Goal: Book appointment/travel/reservation

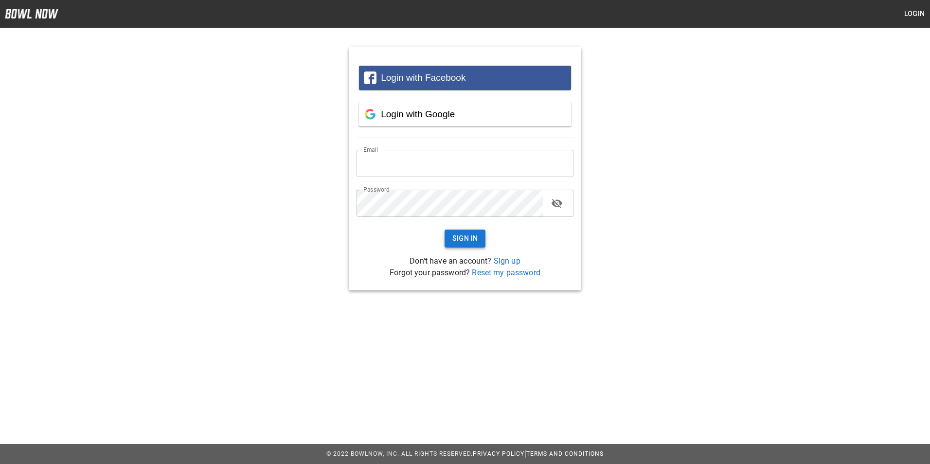
type input "**********"
click at [463, 245] on button "Sign In" at bounding box center [465, 239] width 41 height 18
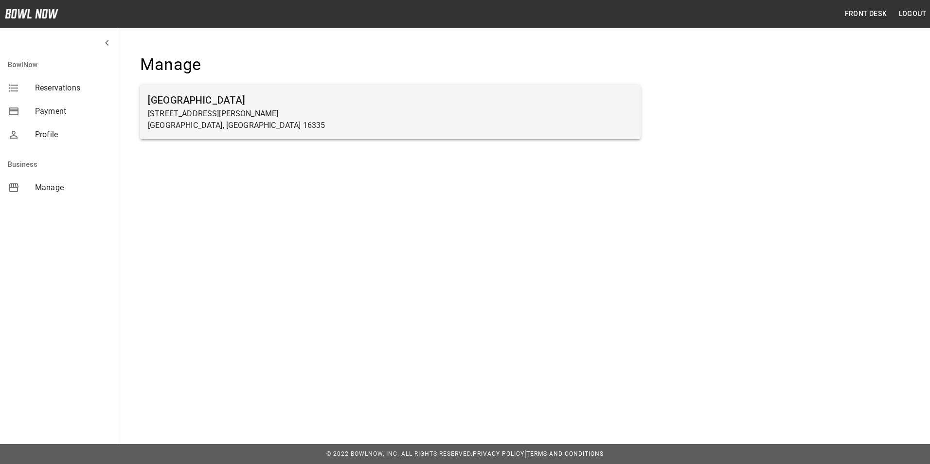
click at [175, 107] on h6 "[GEOGRAPHIC_DATA]" at bounding box center [390, 100] width 485 height 16
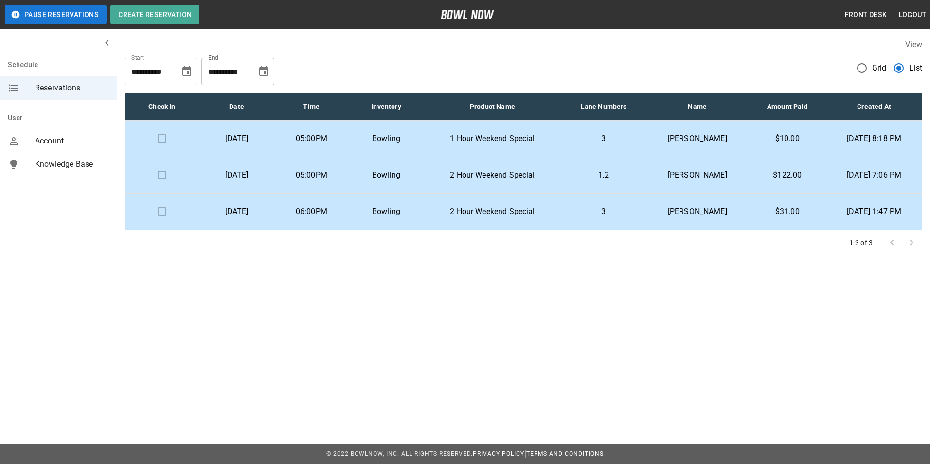
click at [510, 140] on p "1 Hour Weekend Special" at bounding box center [492, 139] width 122 height 12
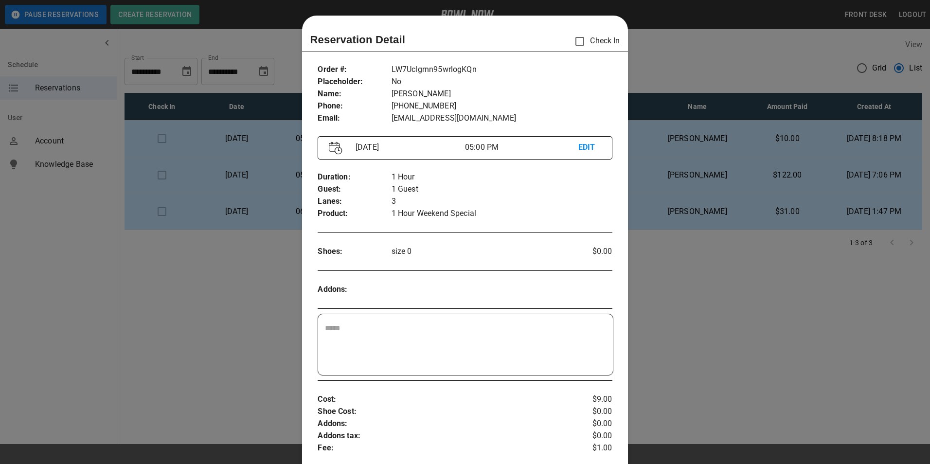
scroll to position [16, 0]
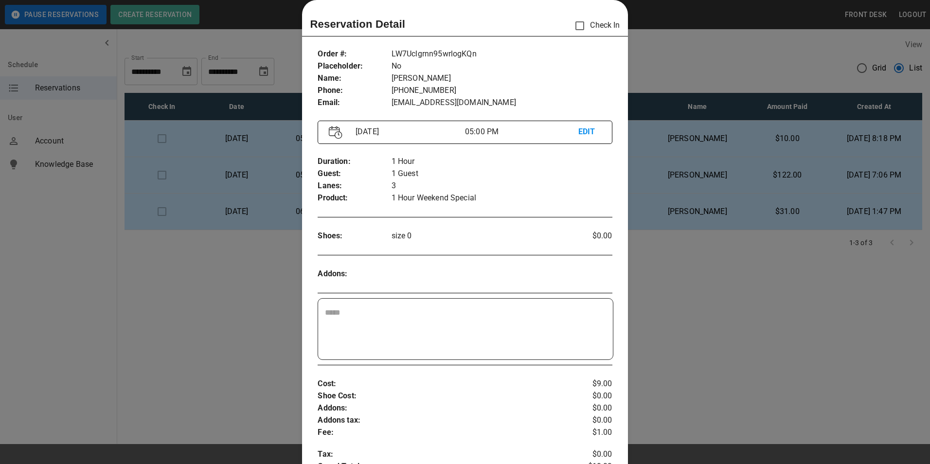
click at [669, 154] on div at bounding box center [465, 232] width 930 height 464
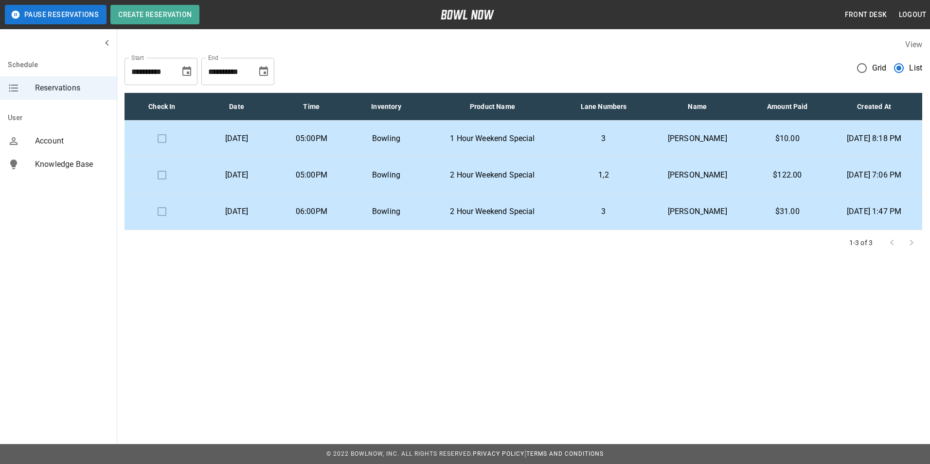
click at [646, 164] on td "[PERSON_NAME]" at bounding box center [697, 175] width 103 height 36
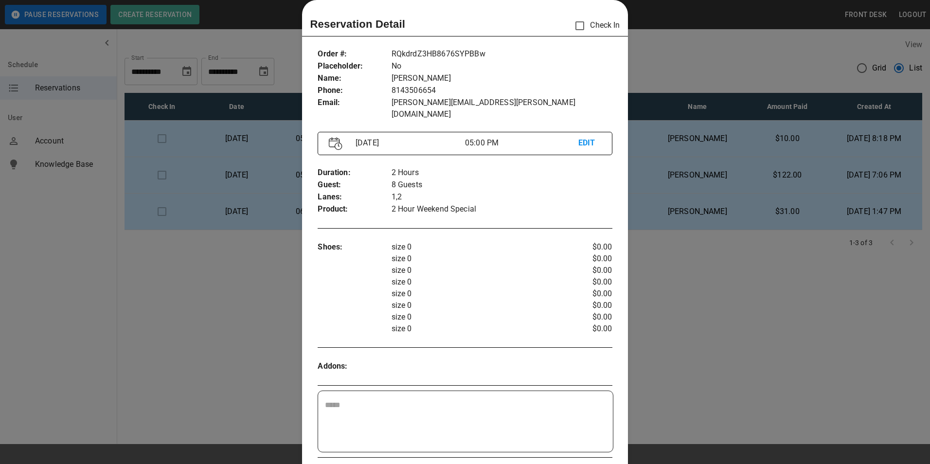
click at [680, 184] on div at bounding box center [465, 232] width 930 height 464
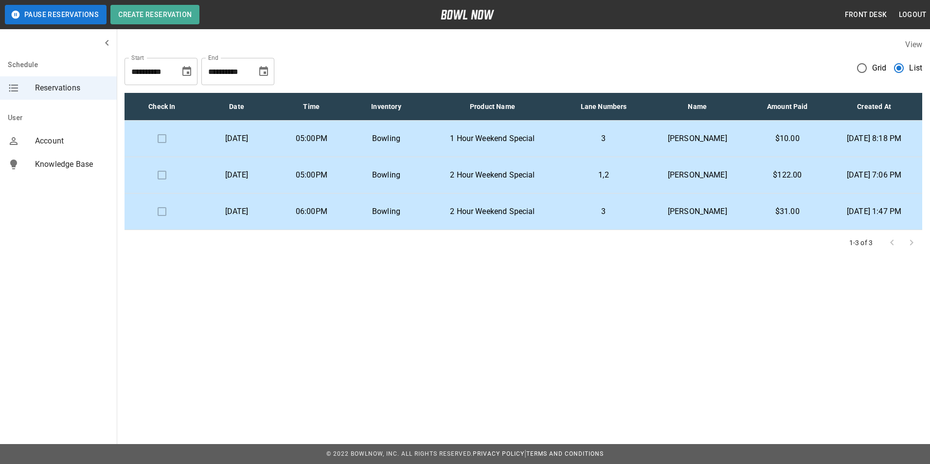
click at [680, 218] on td "[PERSON_NAME]" at bounding box center [697, 212] width 103 height 36
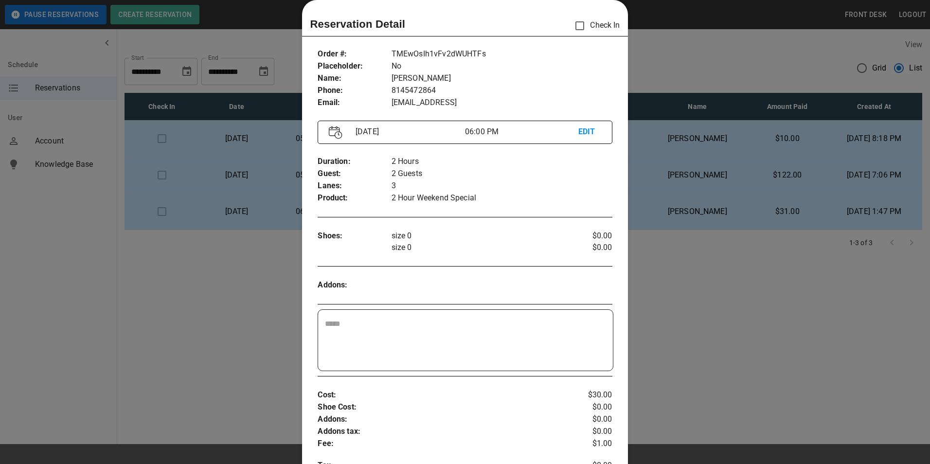
click at [695, 273] on div at bounding box center [465, 232] width 930 height 464
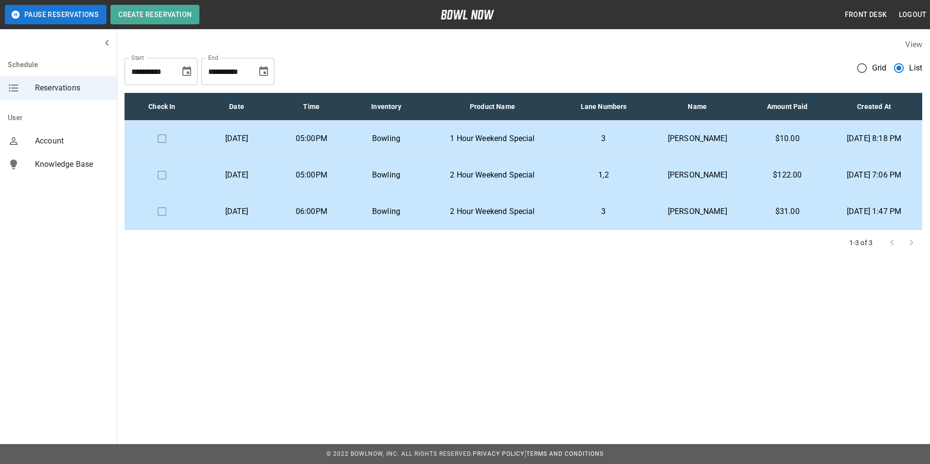
click at [873, 67] on span "Grid" at bounding box center [879, 68] width 15 height 12
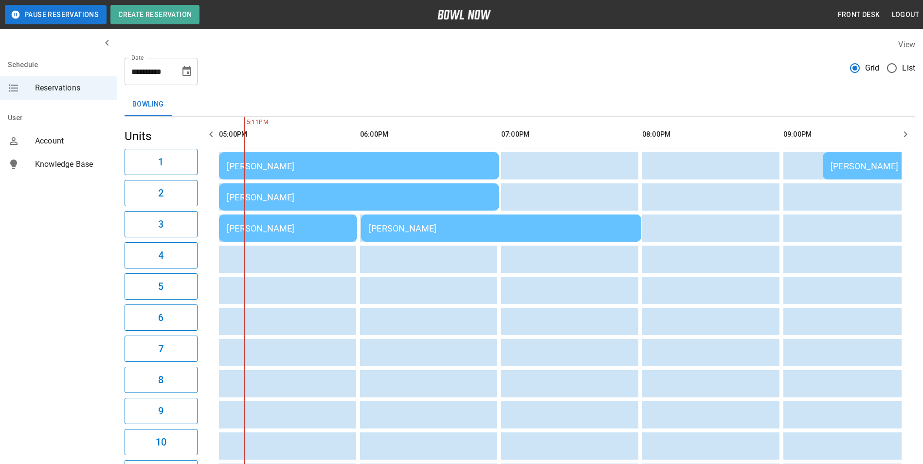
click at [906, 67] on span "List" at bounding box center [908, 68] width 13 height 12
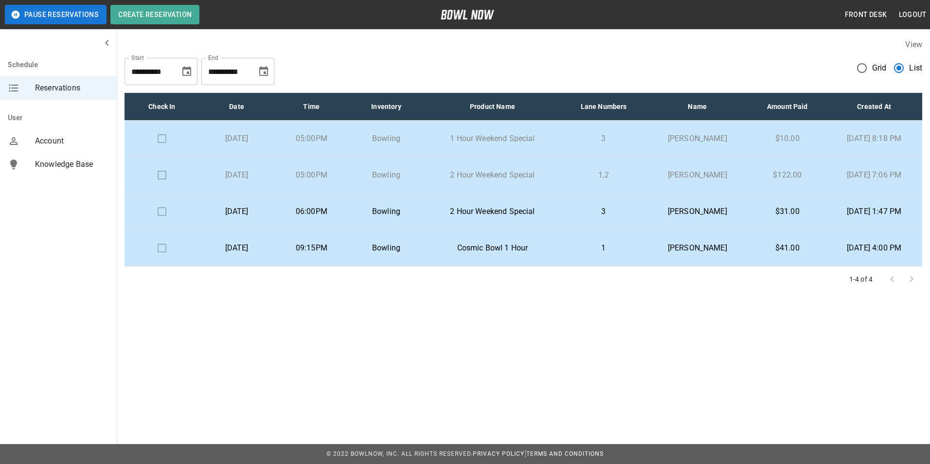
click at [873, 64] on span "Grid" at bounding box center [879, 68] width 15 height 12
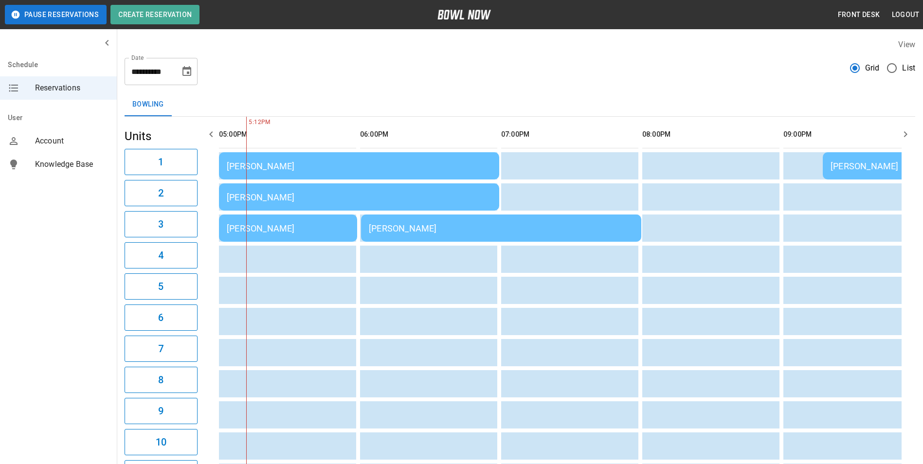
click at [902, 68] on span "List" at bounding box center [908, 68] width 13 height 12
